Goal: Transaction & Acquisition: Purchase product/service

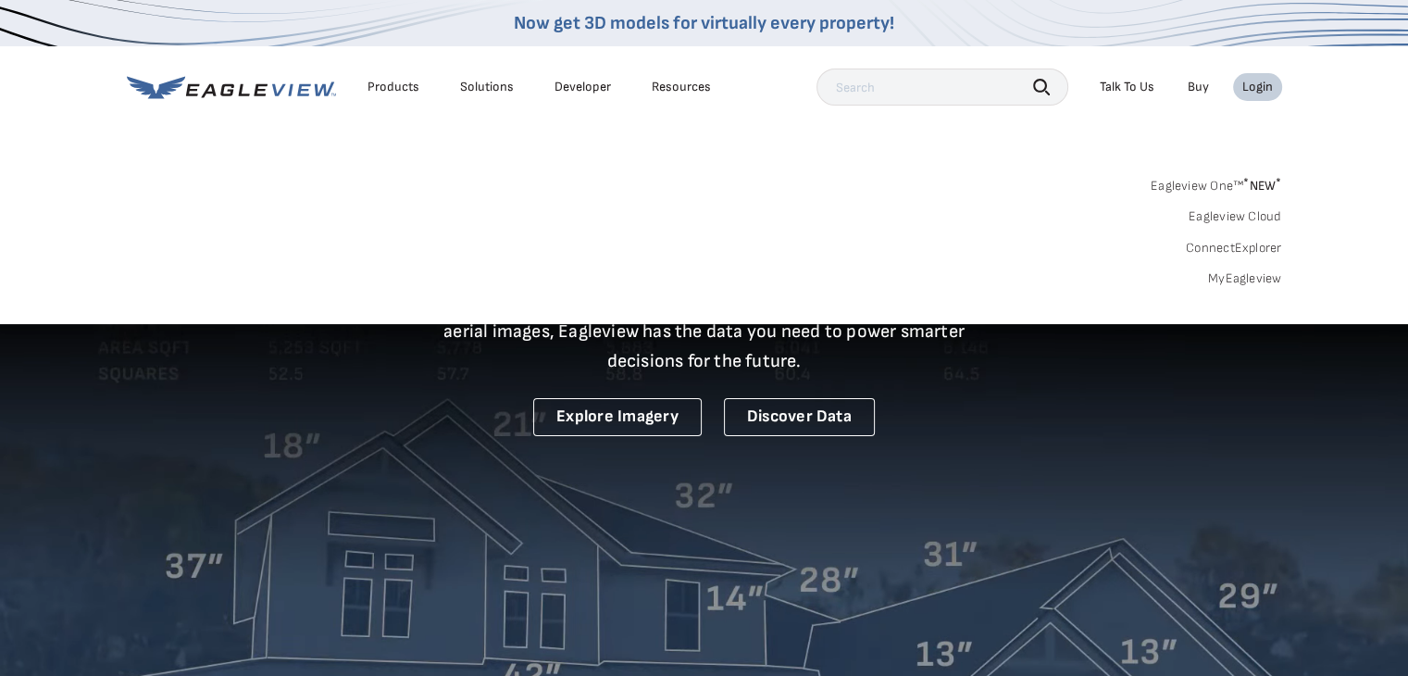
click at [1253, 87] on div "Login" at bounding box center [1258, 87] width 31 height 17
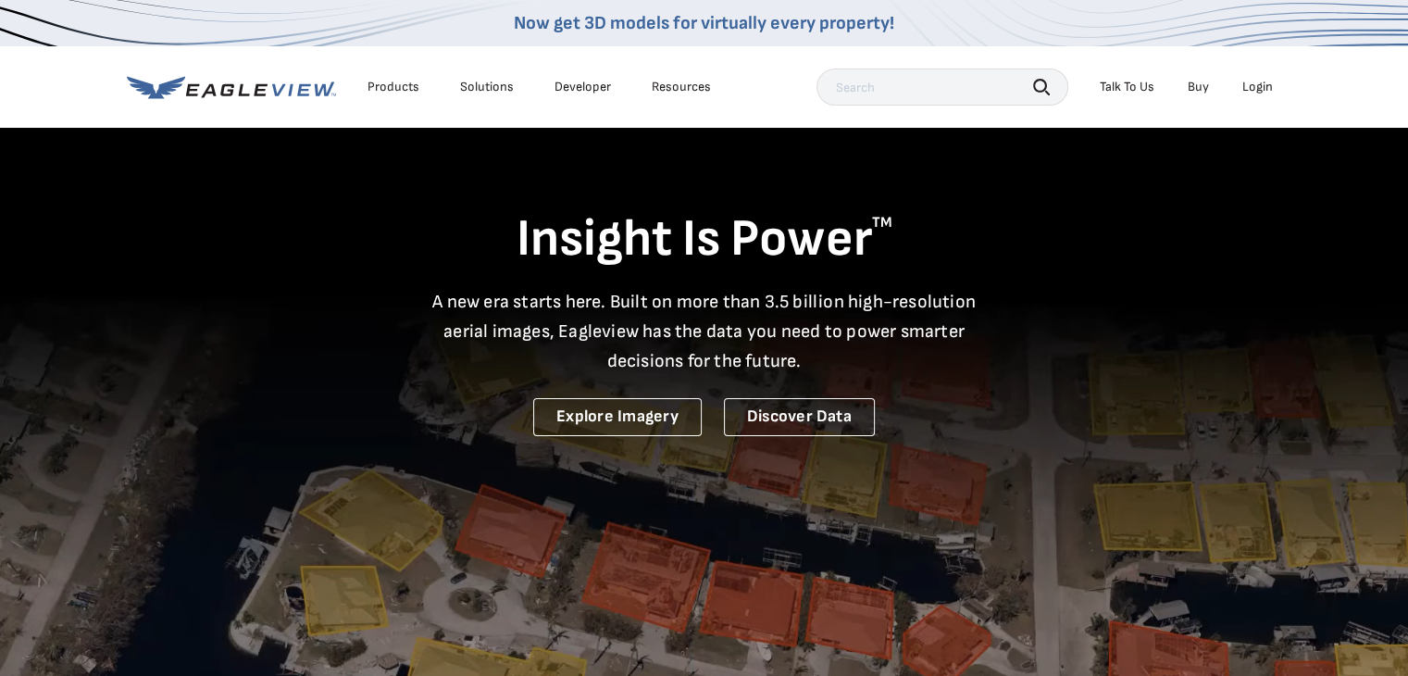
click at [1253, 87] on div "Login" at bounding box center [1258, 87] width 31 height 17
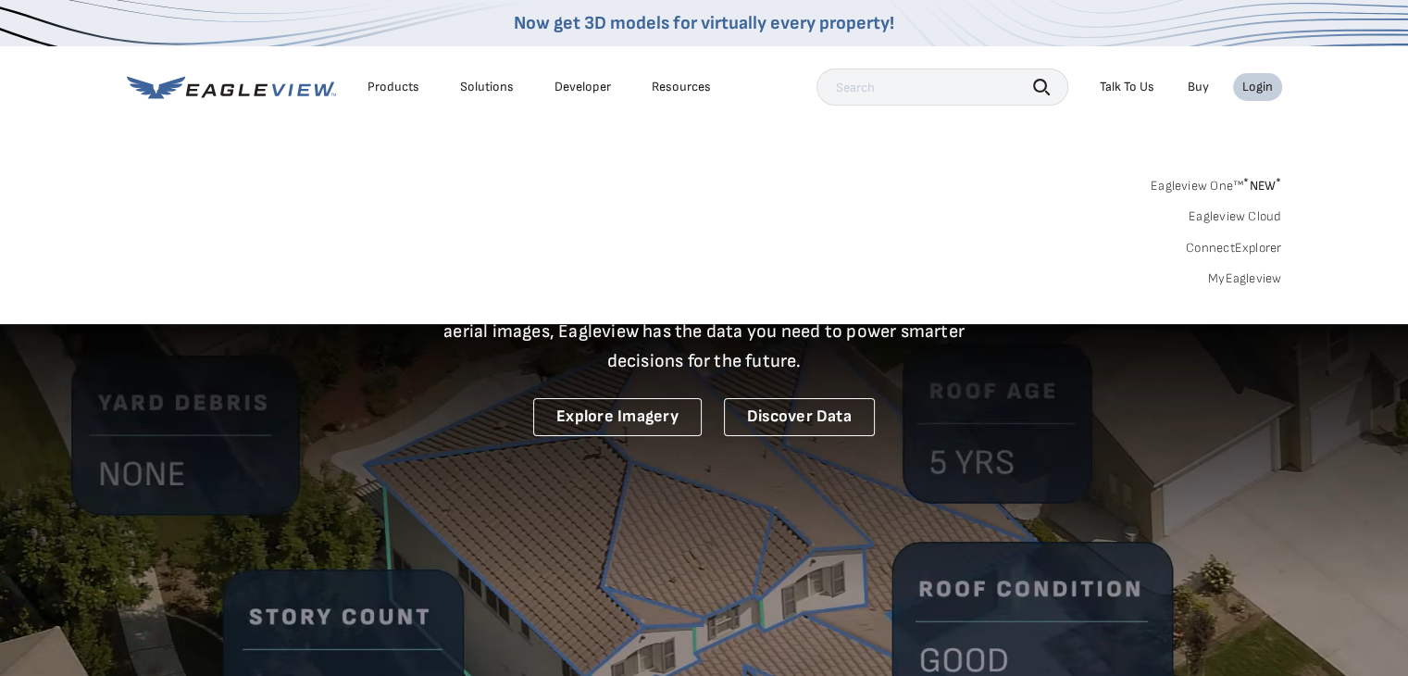
click at [1249, 282] on link "MyEagleview" at bounding box center [1245, 278] width 74 height 17
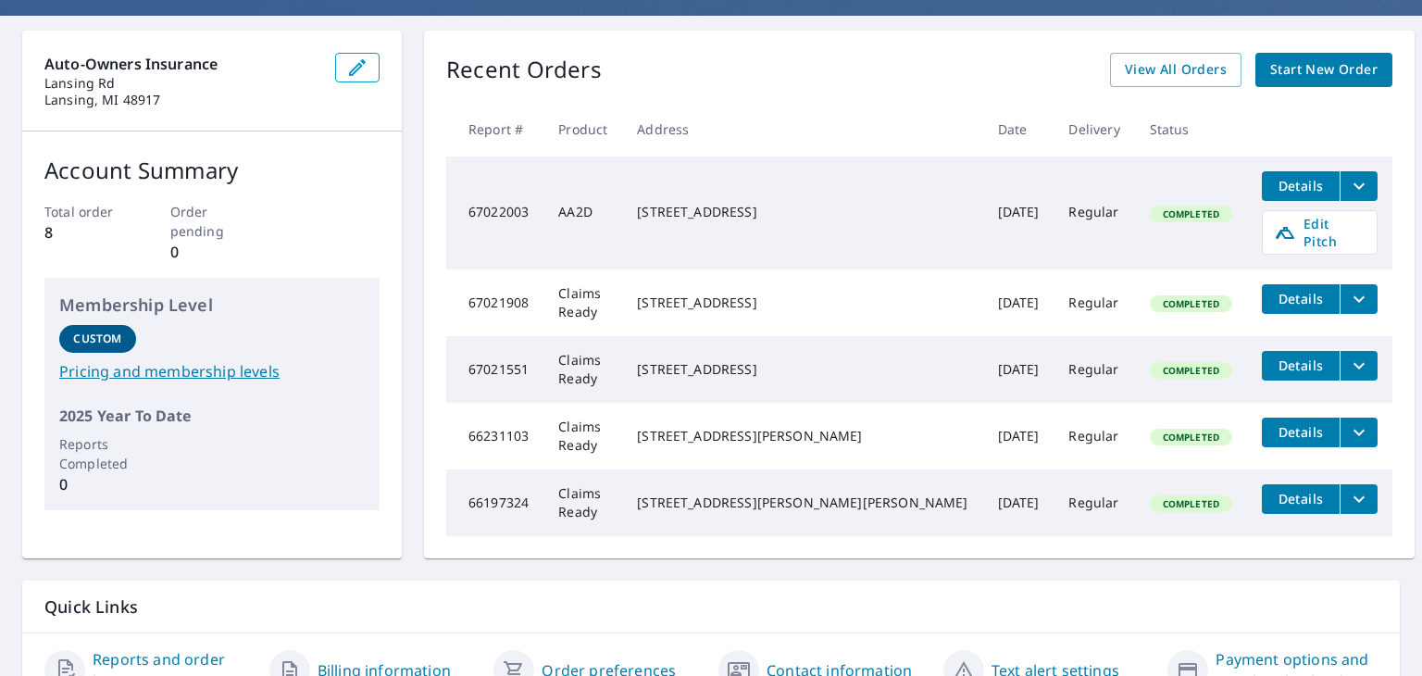
scroll to position [148, 0]
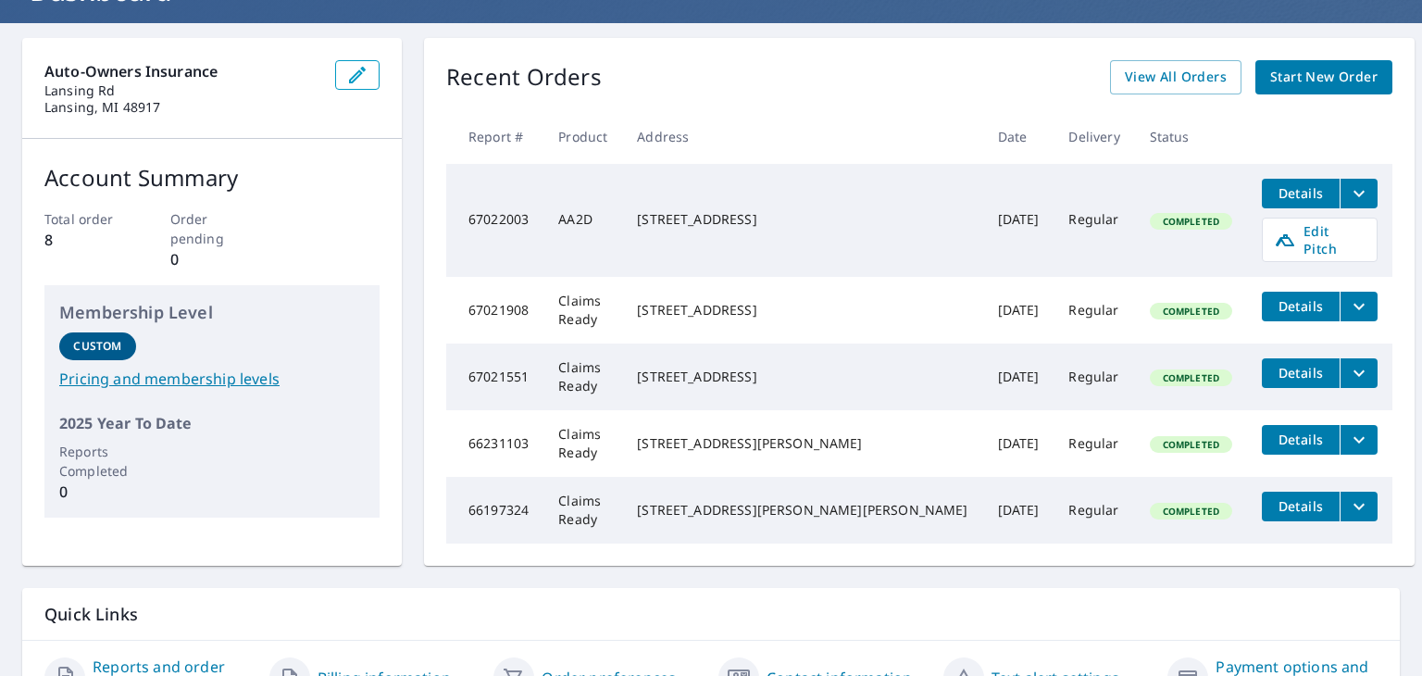
click at [1270, 75] on span "Start New Order" at bounding box center [1323, 77] width 107 height 23
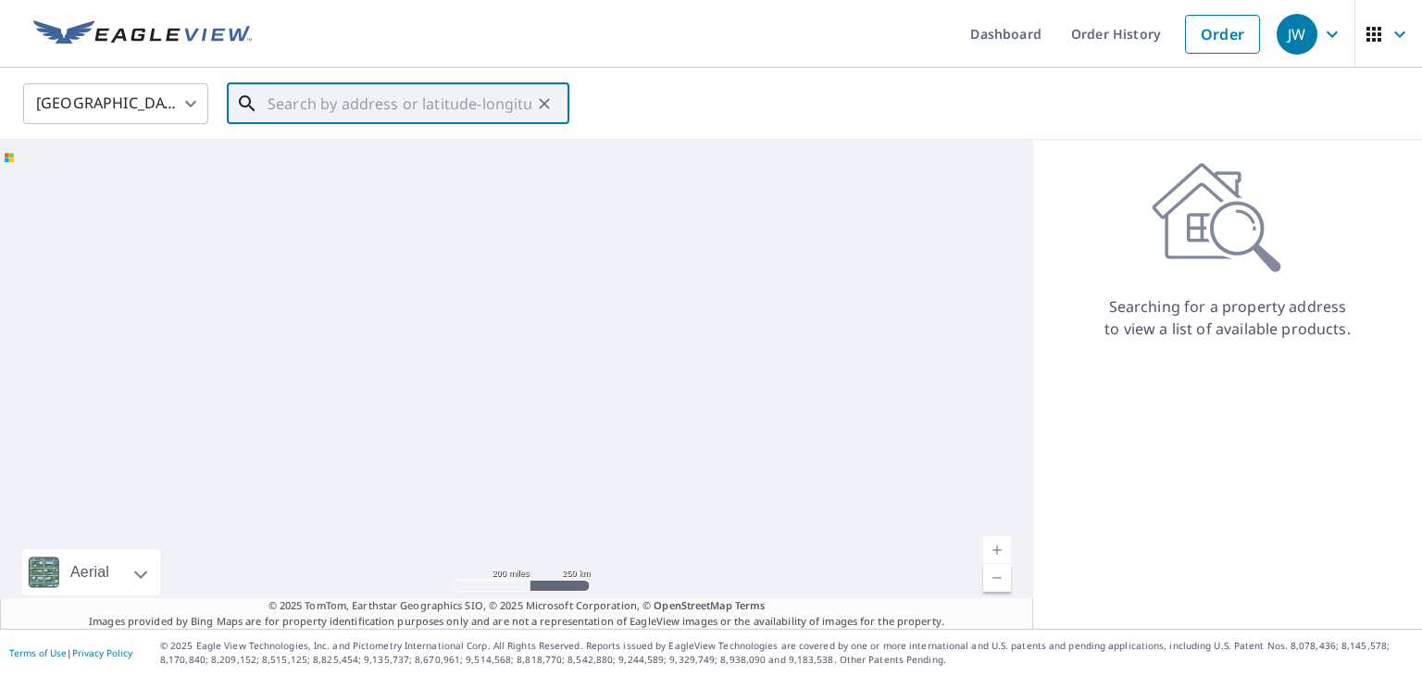
click at [448, 108] on input "text" at bounding box center [400, 104] width 264 height 52
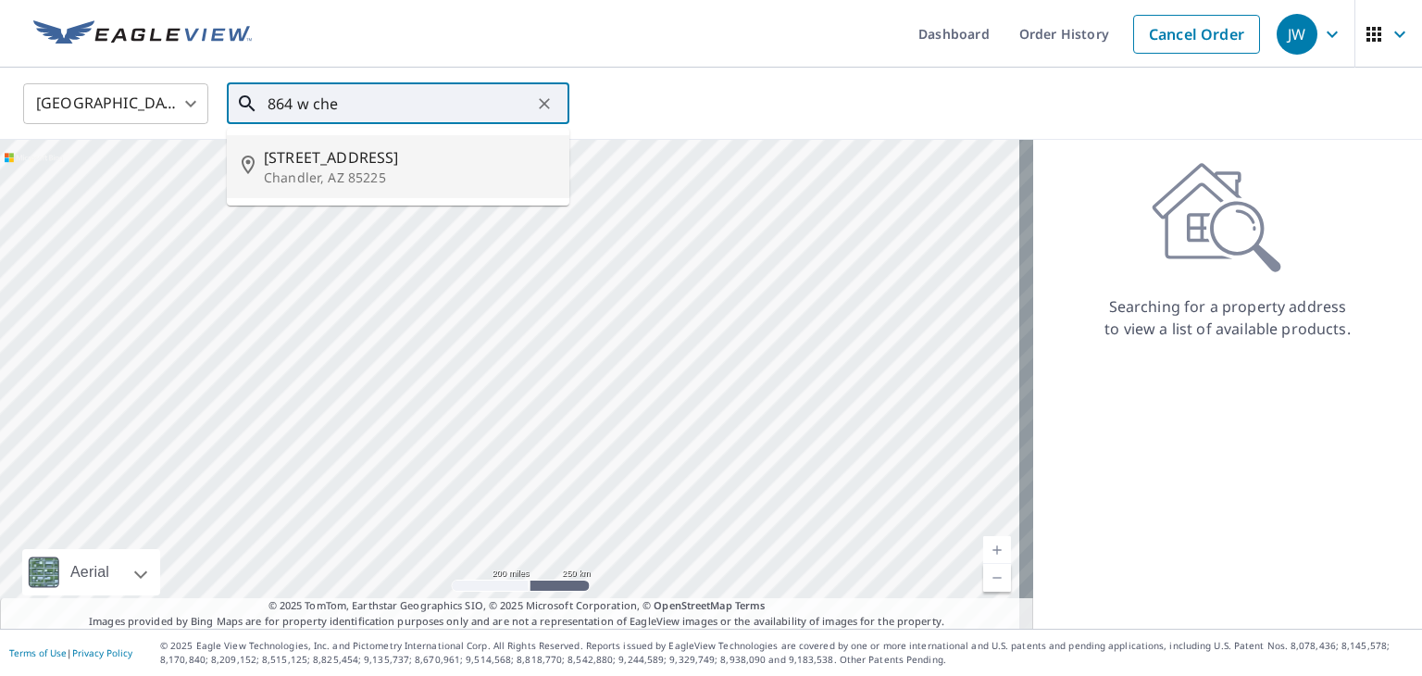
click at [399, 177] on p "Chandler, AZ 85225" at bounding box center [409, 178] width 291 height 19
type input "864 W Cheyenne Dr Chandler, AZ 85225"
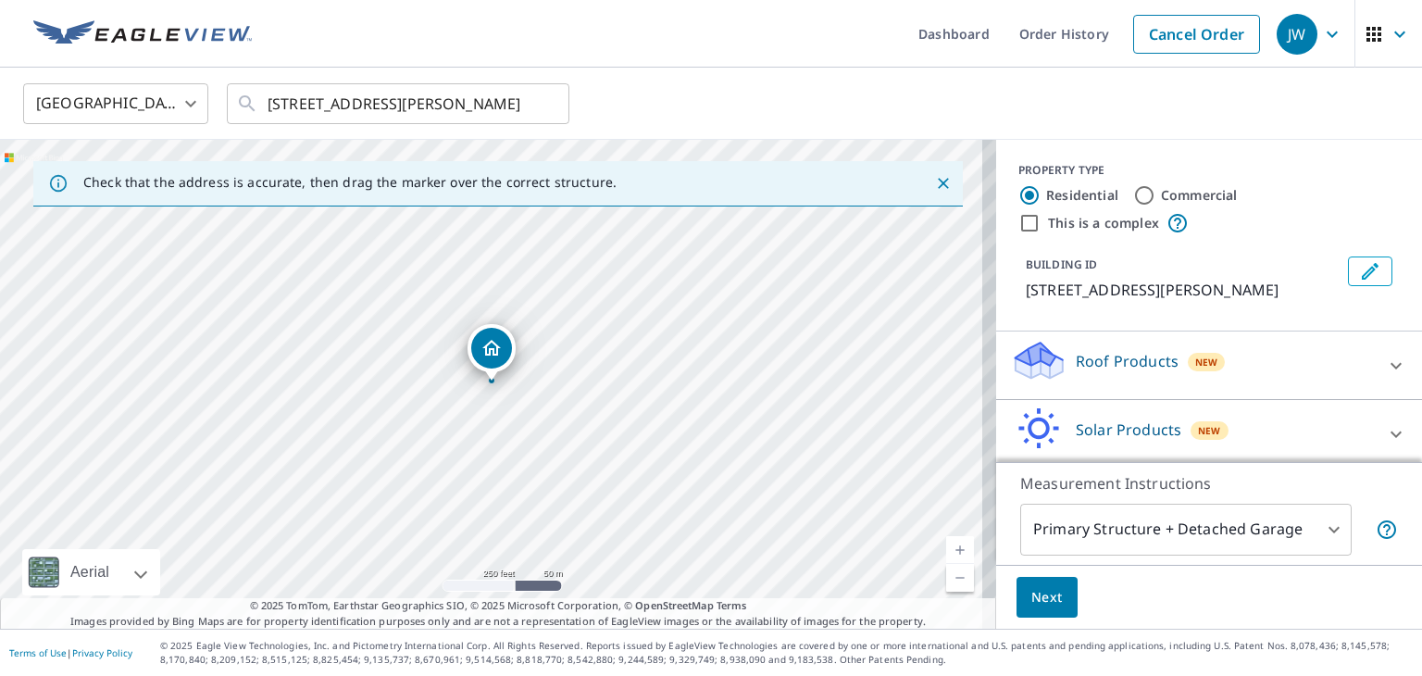
click at [1385, 367] on icon at bounding box center [1396, 366] width 22 height 22
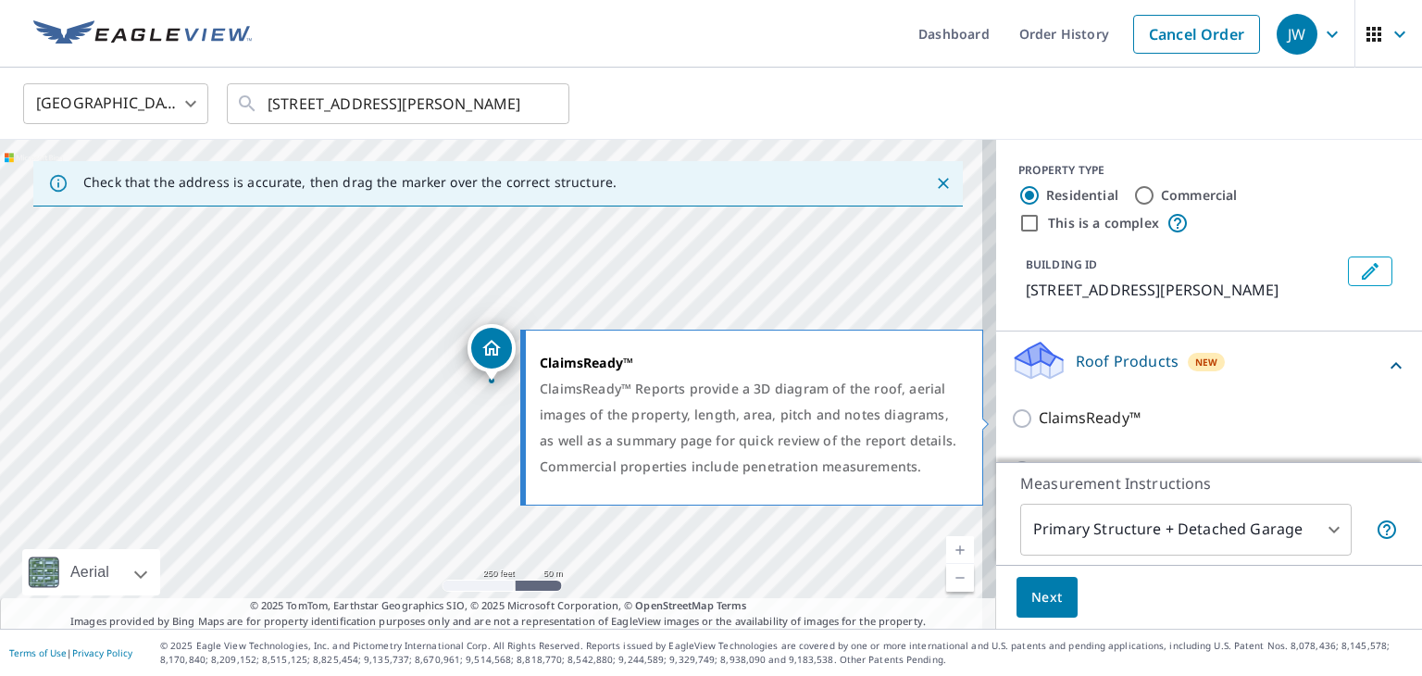
click at [1050, 414] on p "ClaimsReady™" at bounding box center [1090, 417] width 102 height 23
click at [1039, 414] on input "ClaimsReady™" at bounding box center [1025, 418] width 28 height 22
checkbox input "true"
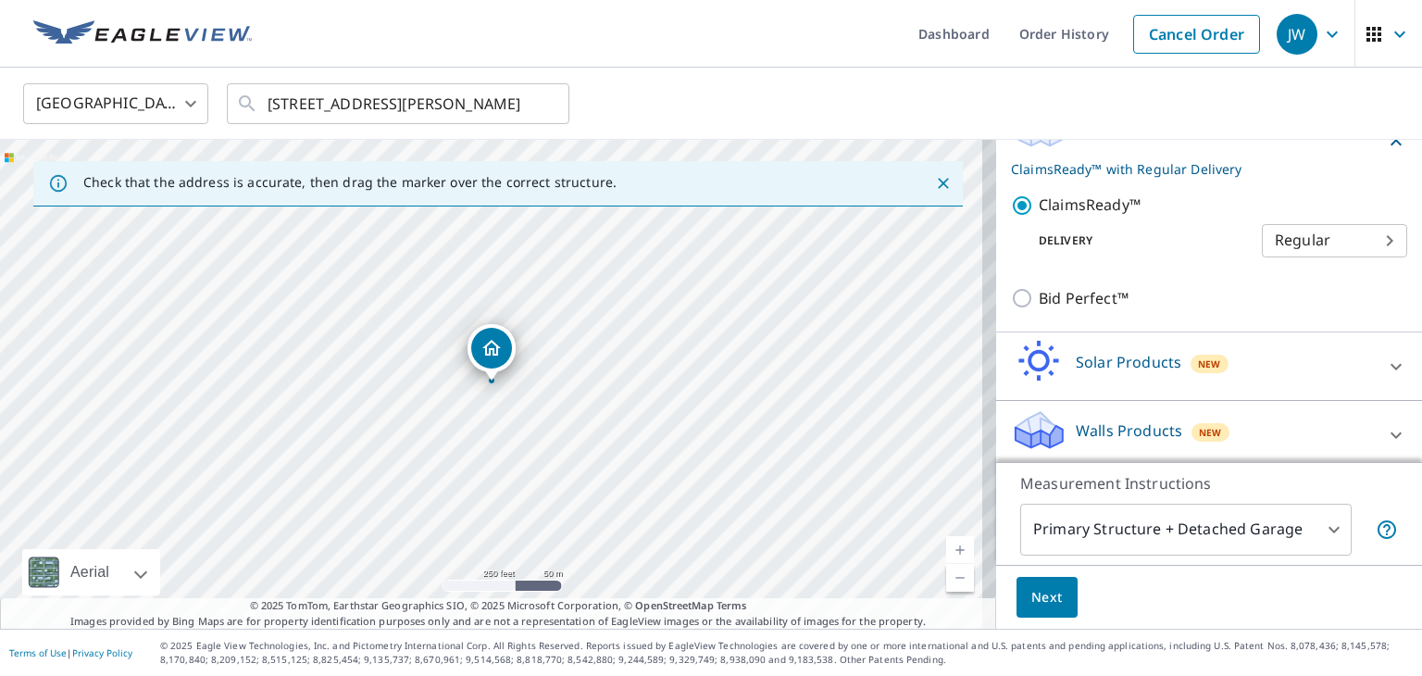
scroll to position [239, 0]
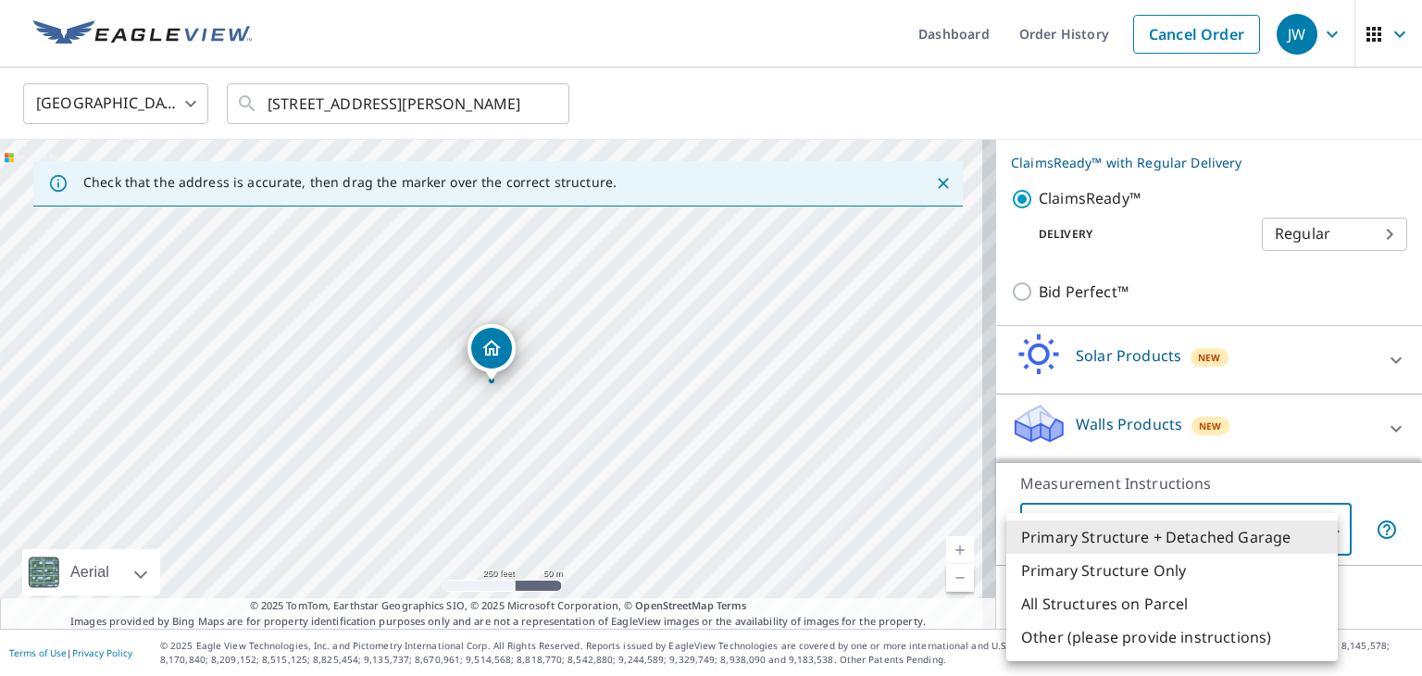
click at [1231, 531] on body "JW JW Dashboard Order History Cancel Order JW United States US ​ 864 W Cheyenne…" at bounding box center [711, 338] width 1422 height 676
click at [1197, 570] on li "Primary Structure Only" at bounding box center [1171, 570] width 331 height 33
type input "2"
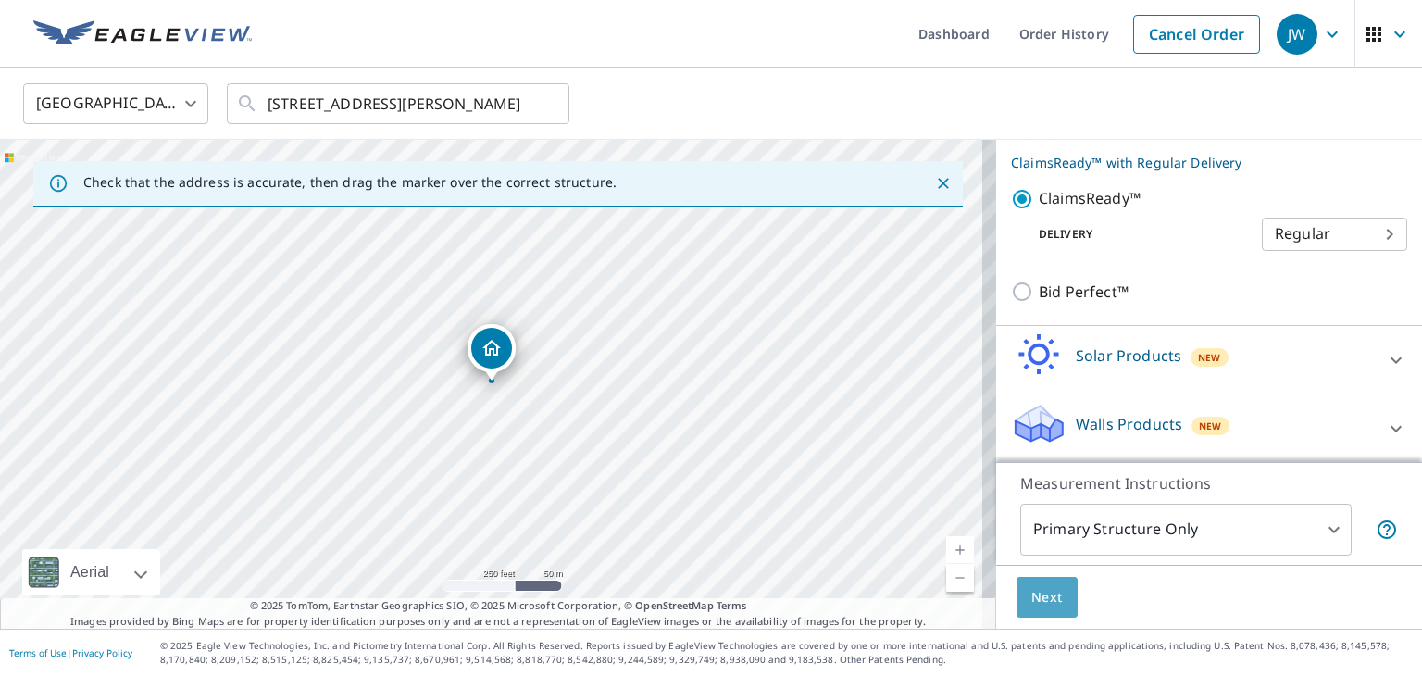
click at [1026, 608] on button "Next" at bounding box center [1047, 598] width 61 height 42
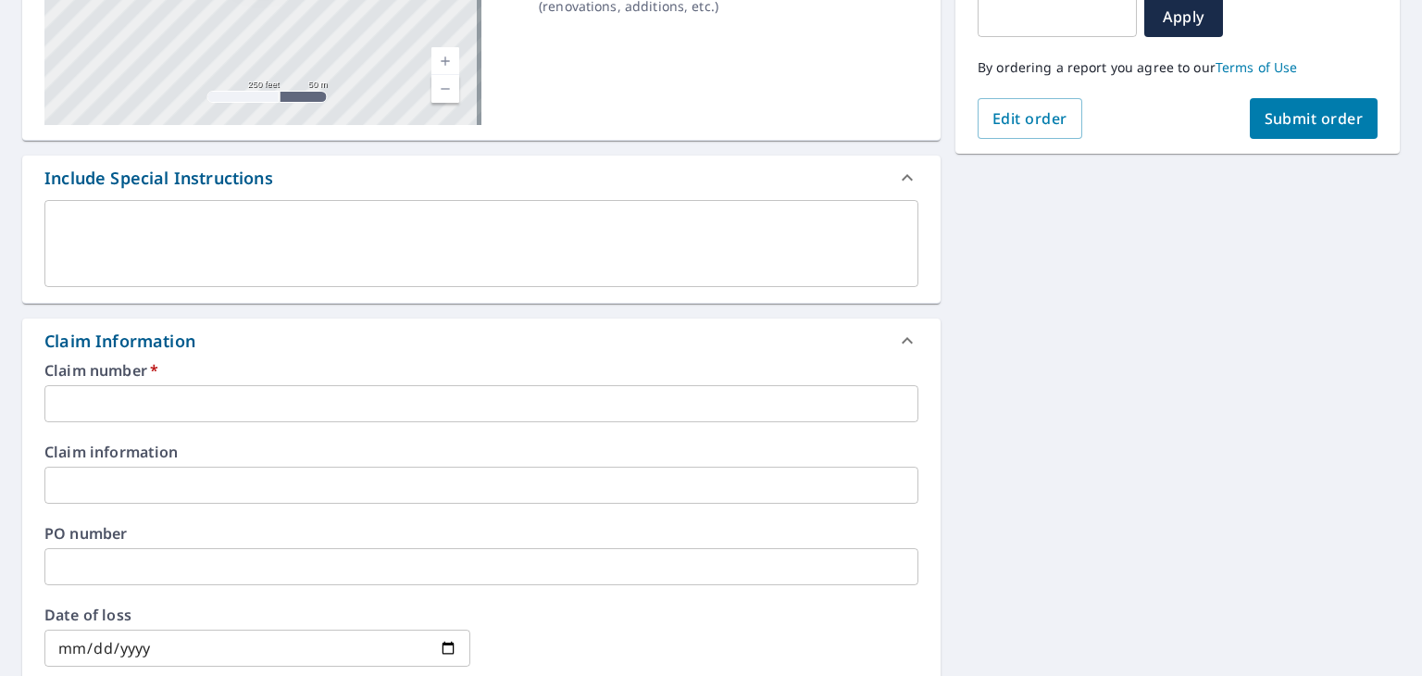
scroll to position [359, 0]
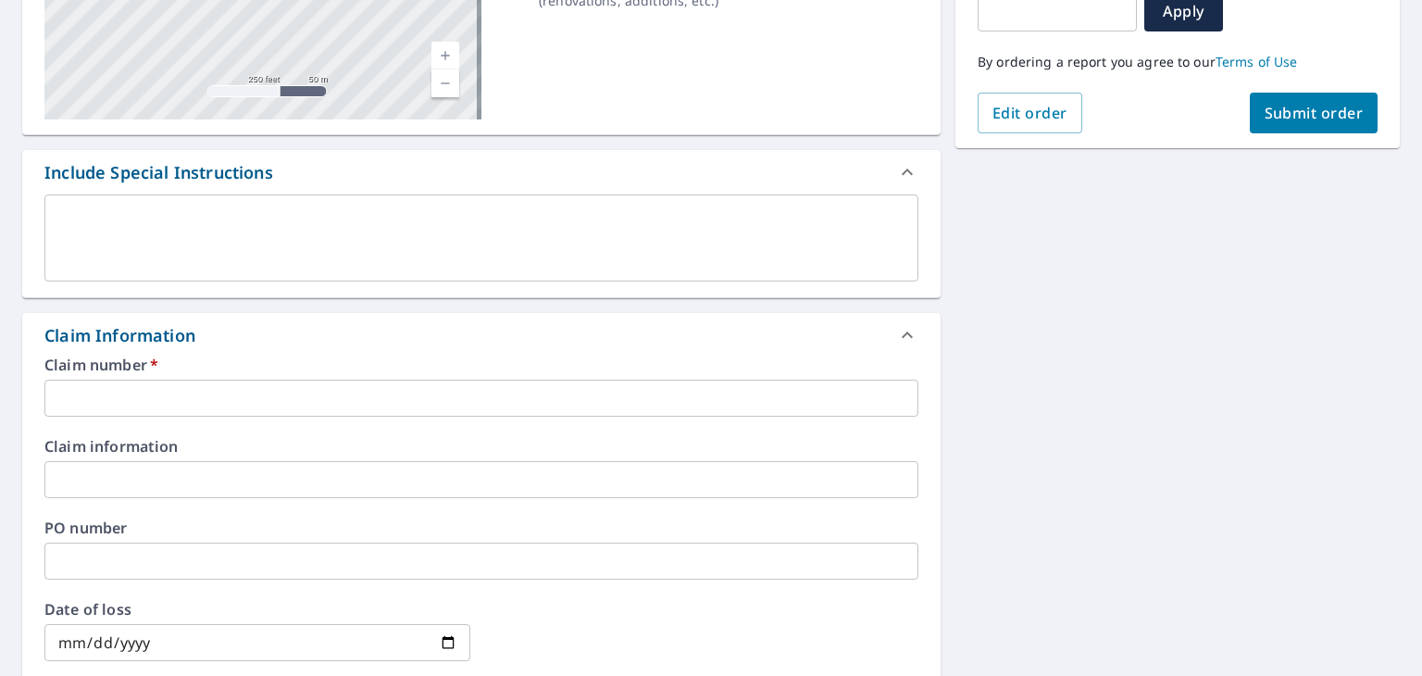
click at [847, 391] on input "text" at bounding box center [481, 398] width 874 height 37
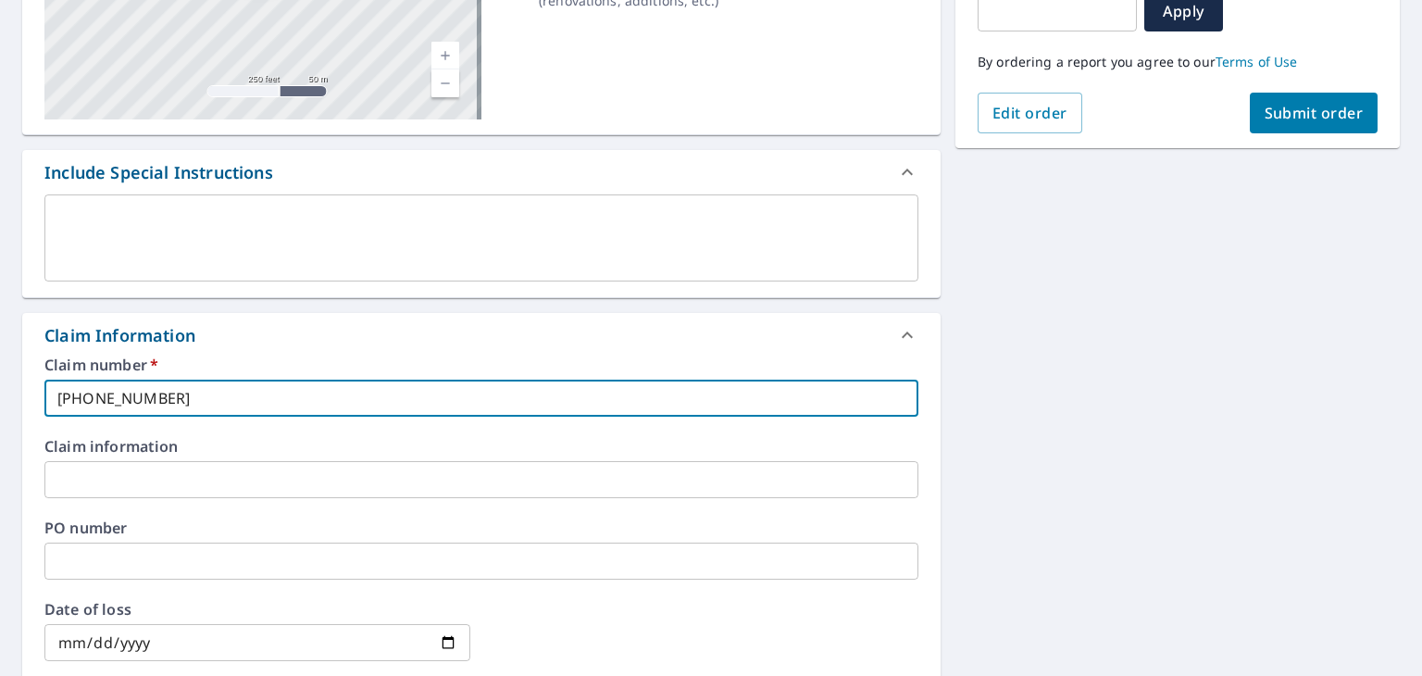
type input "300-0540665-2025"
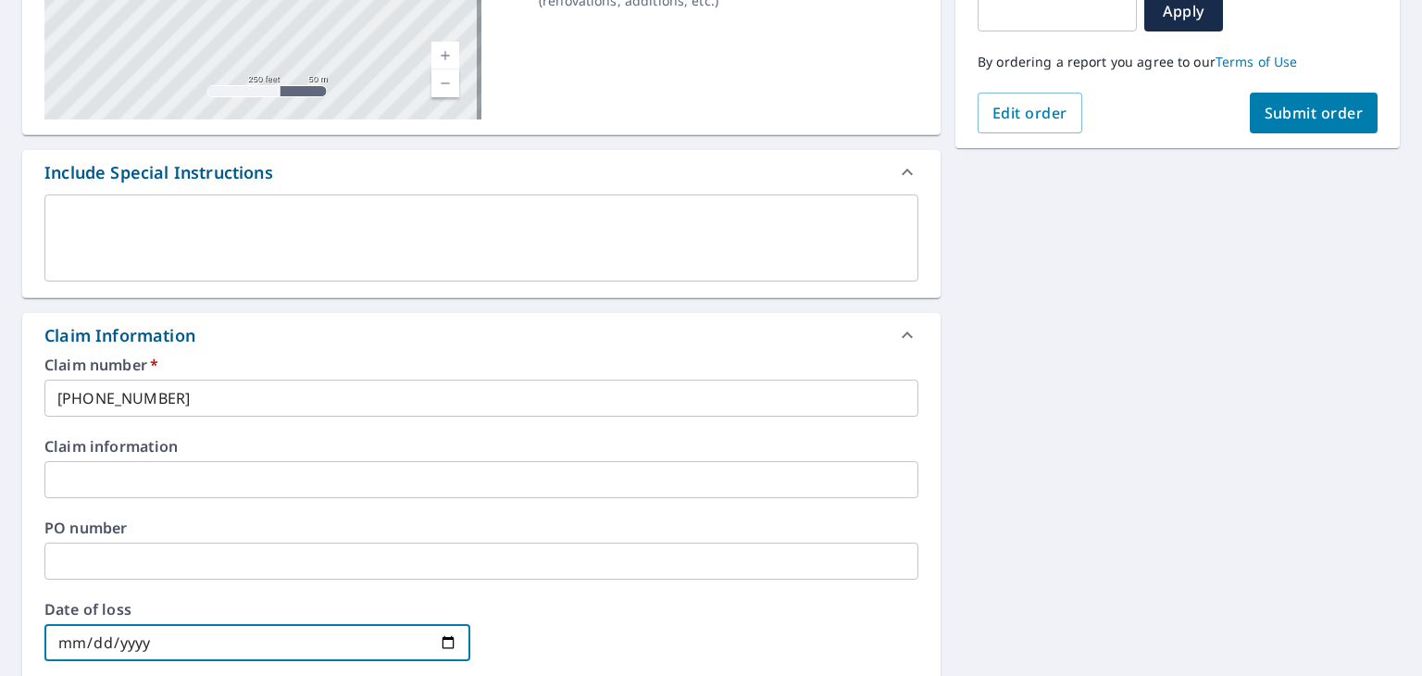
click at [441, 639] on input "date" at bounding box center [257, 642] width 426 height 37
type input "2025-08-26"
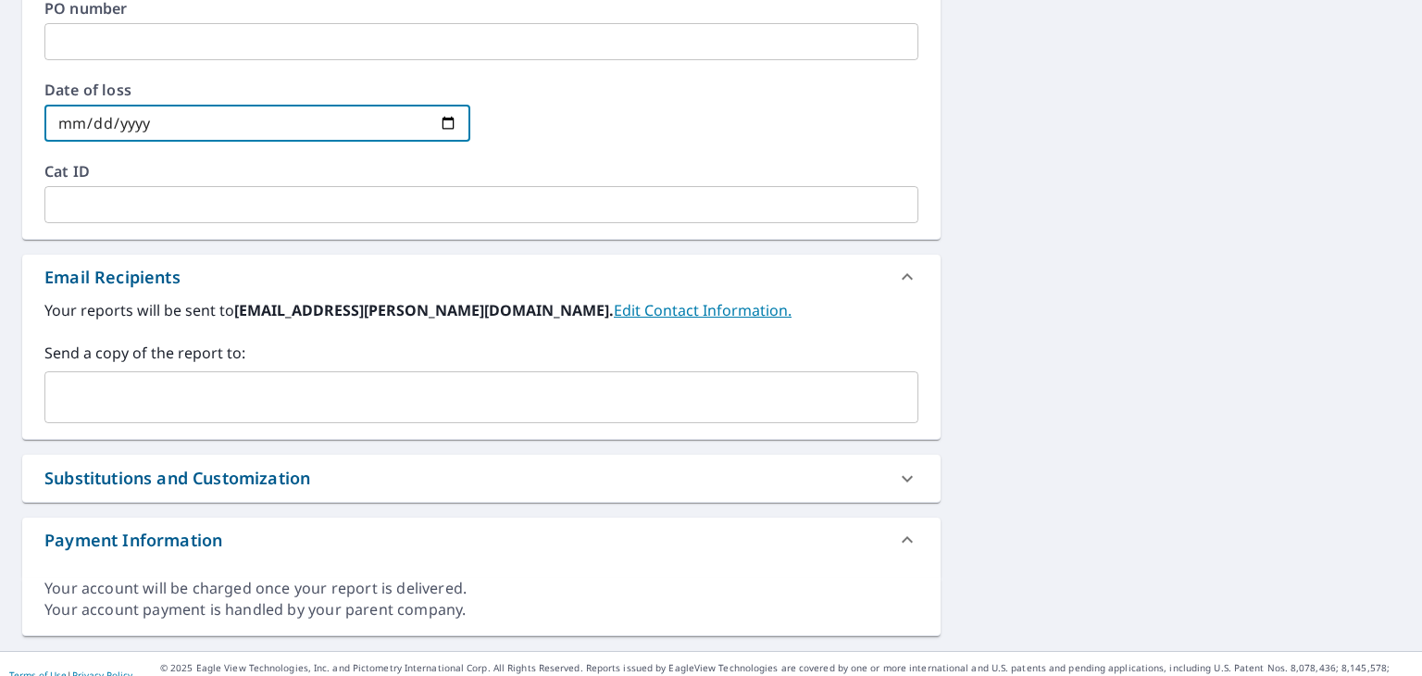
scroll to position [900, 0]
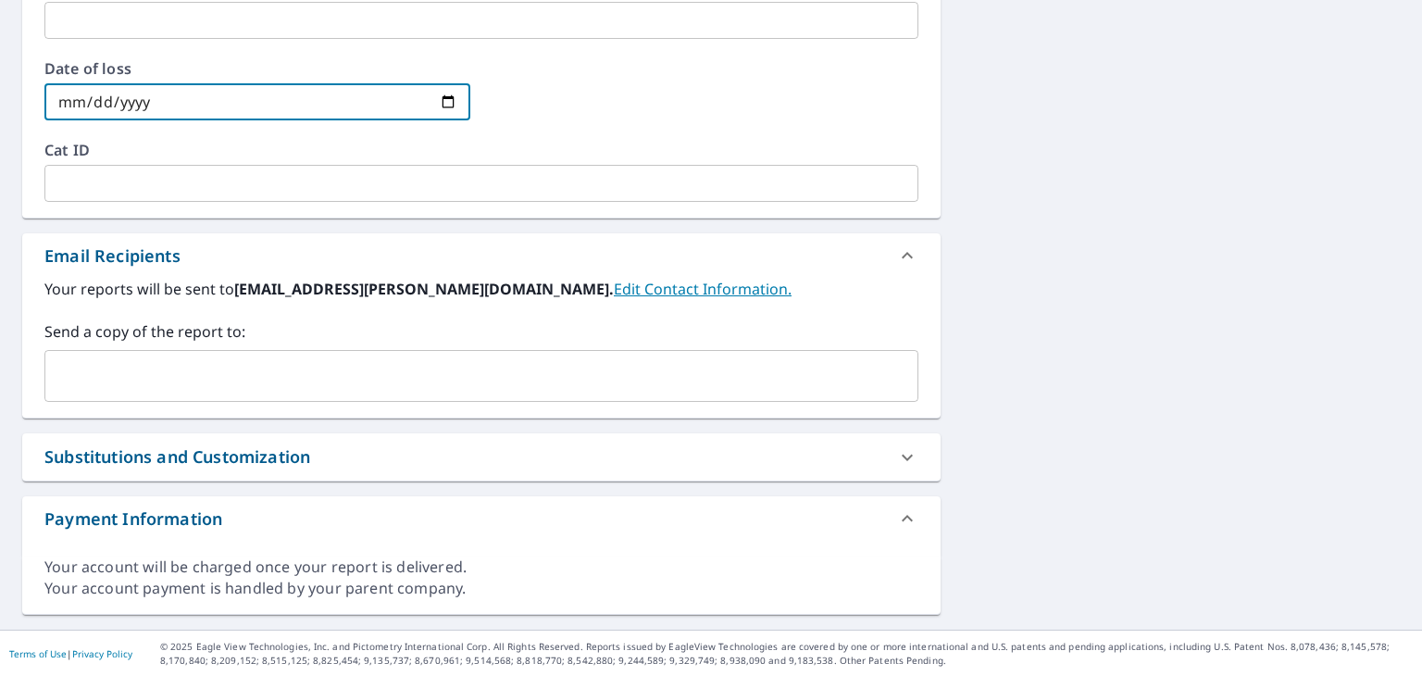
click at [559, 383] on input "text" at bounding box center [468, 375] width 830 height 35
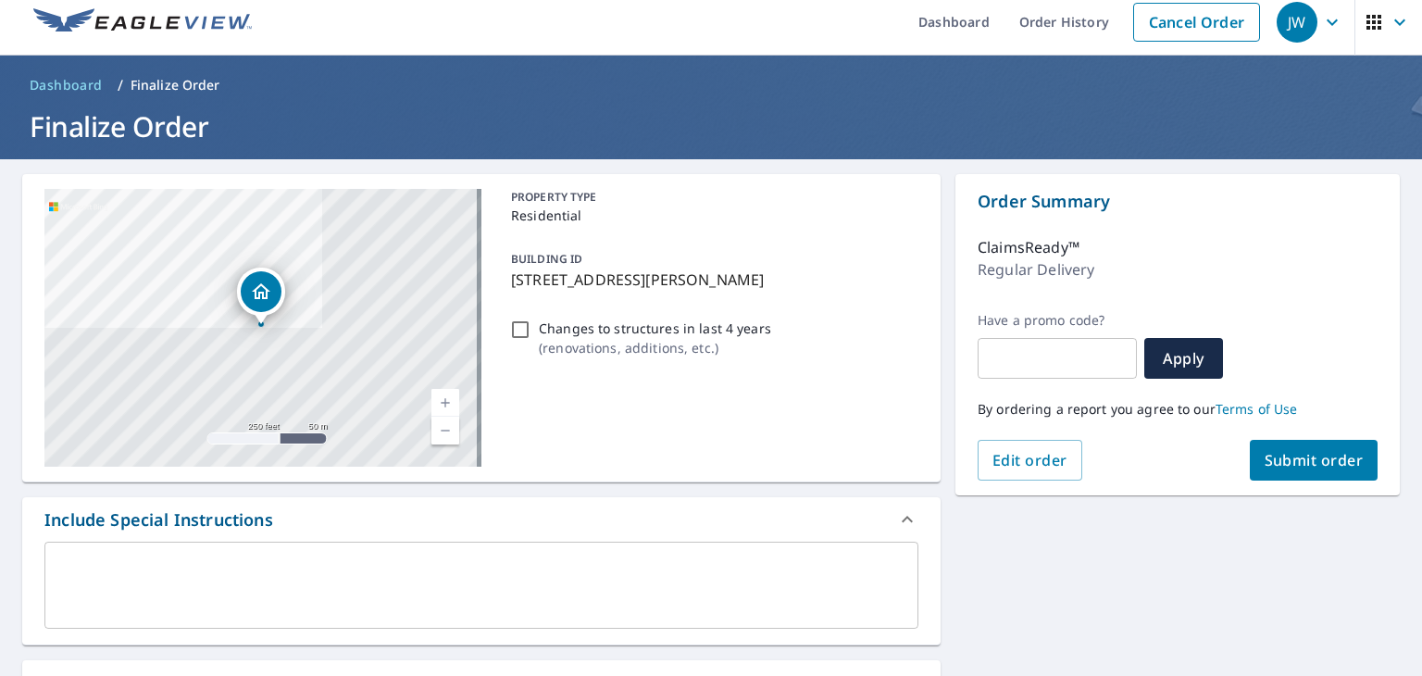
scroll to position [15, 0]
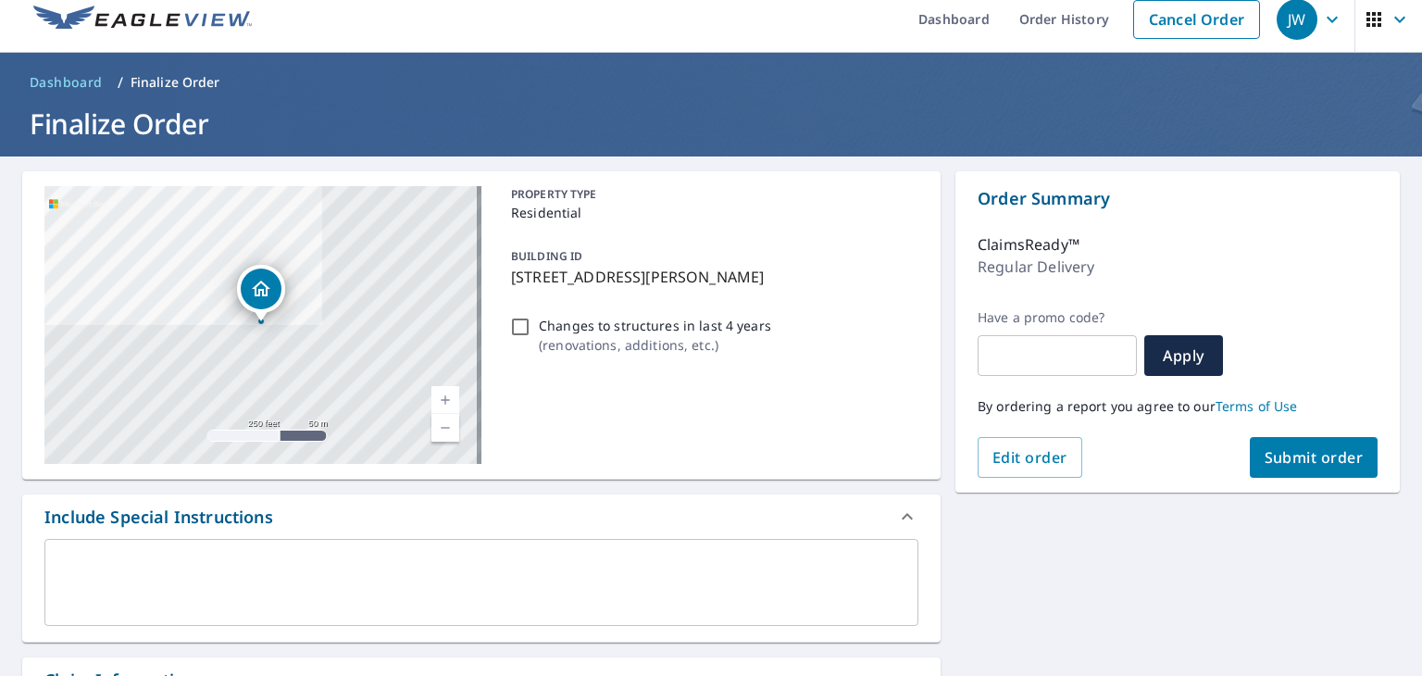
click at [1318, 449] on span "Submit order" at bounding box center [1314, 457] width 99 height 20
